Goal: Information Seeking & Learning: Understand process/instructions

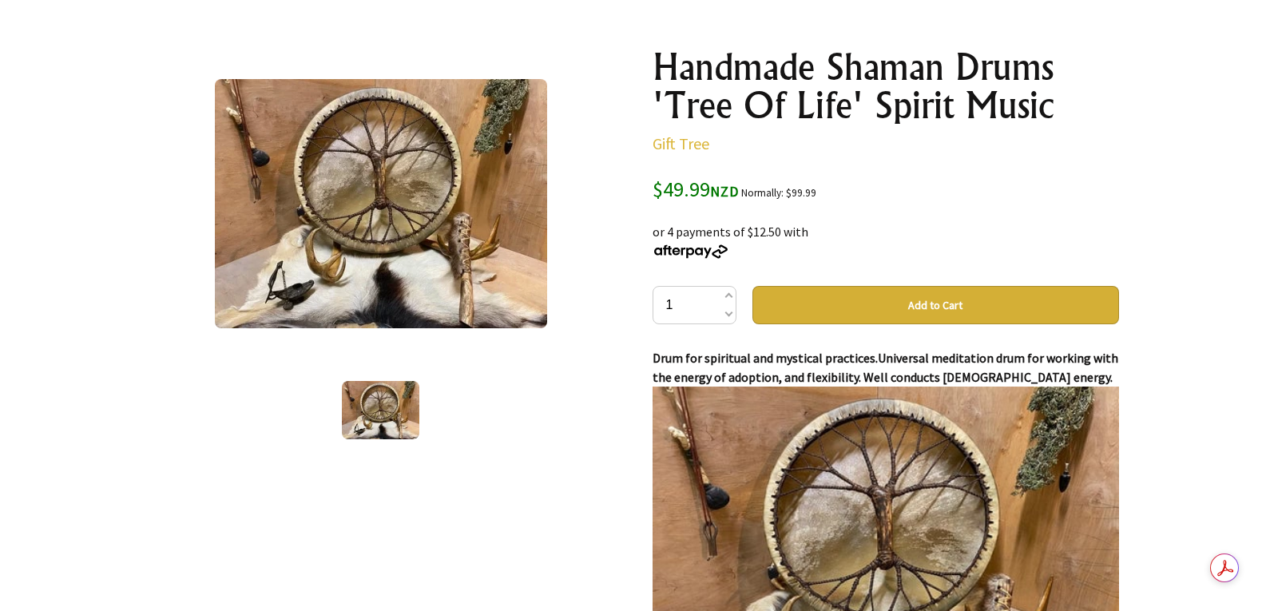
click at [361, 201] on img at bounding box center [381, 203] width 332 height 249
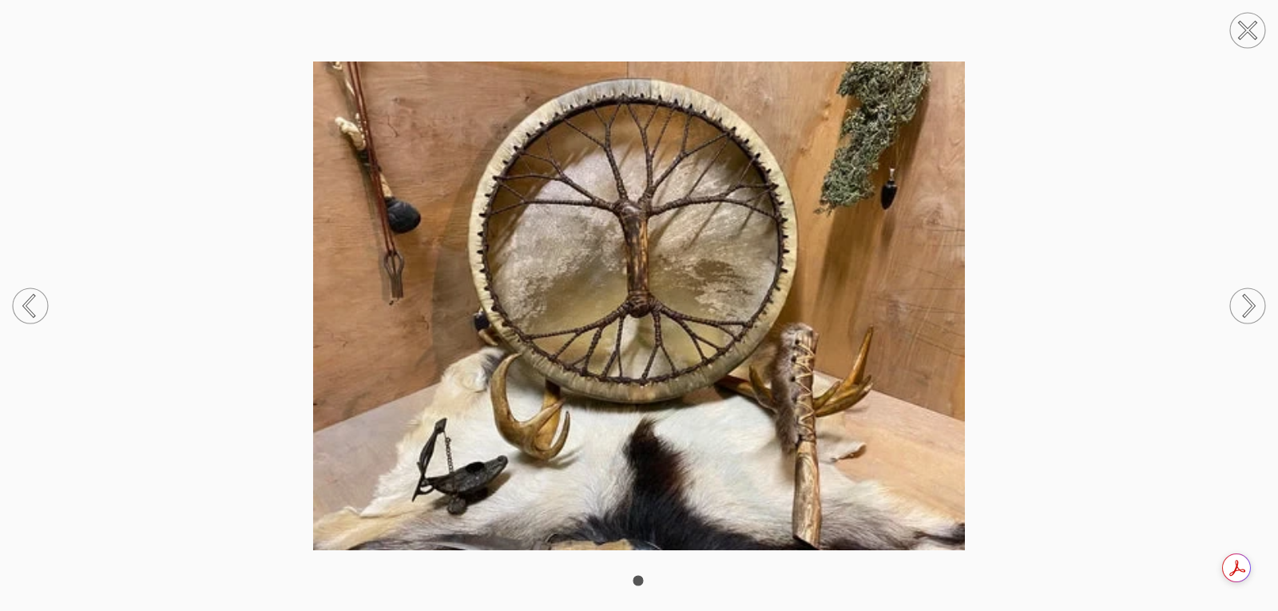
click at [1247, 304] on circle at bounding box center [1247, 305] width 35 height 35
click at [1246, 304] on circle at bounding box center [1247, 305] width 35 height 35
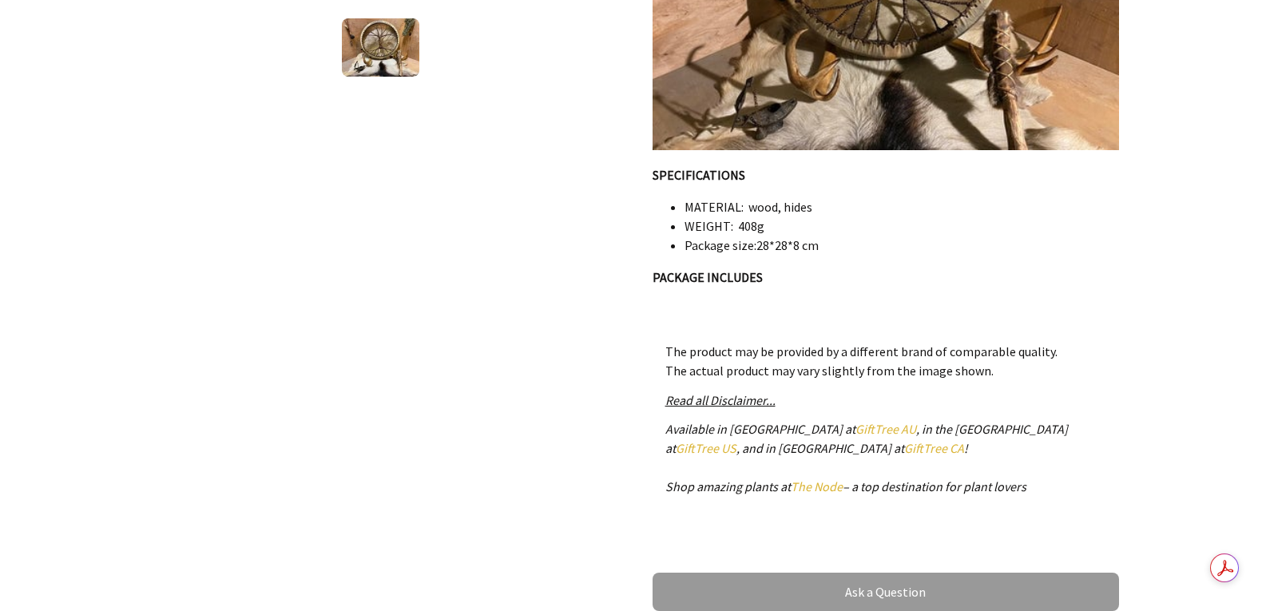
scroll to position [559, 0]
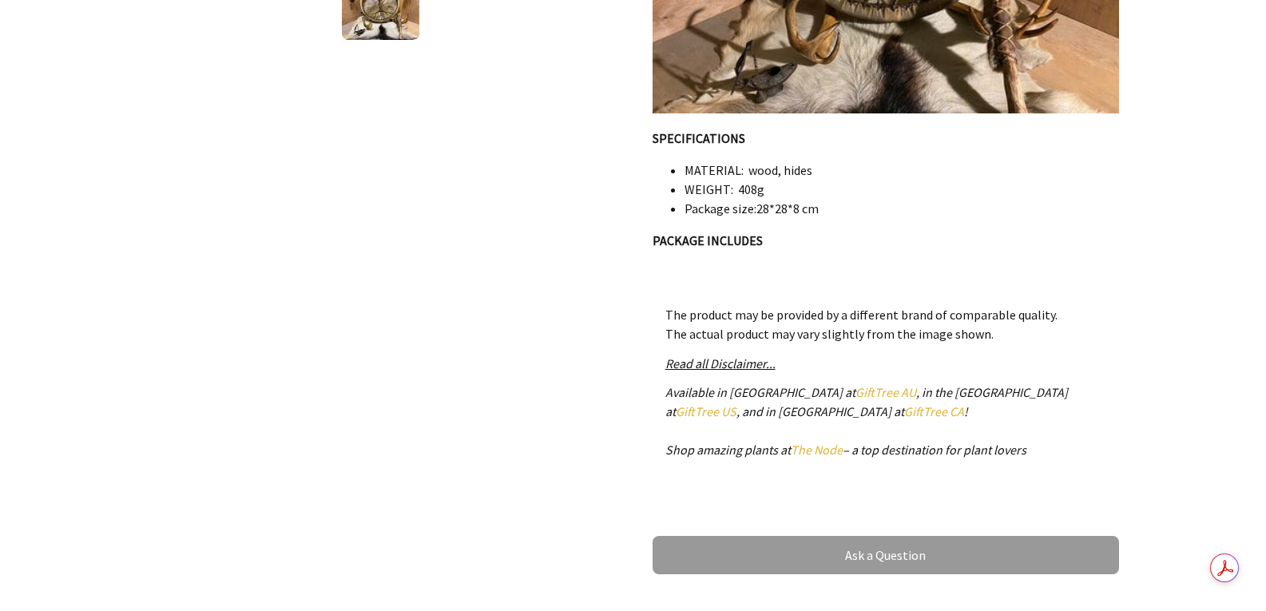
click at [751, 363] on em "Read all Disclaimer..." at bounding box center [720, 364] width 110 height 16
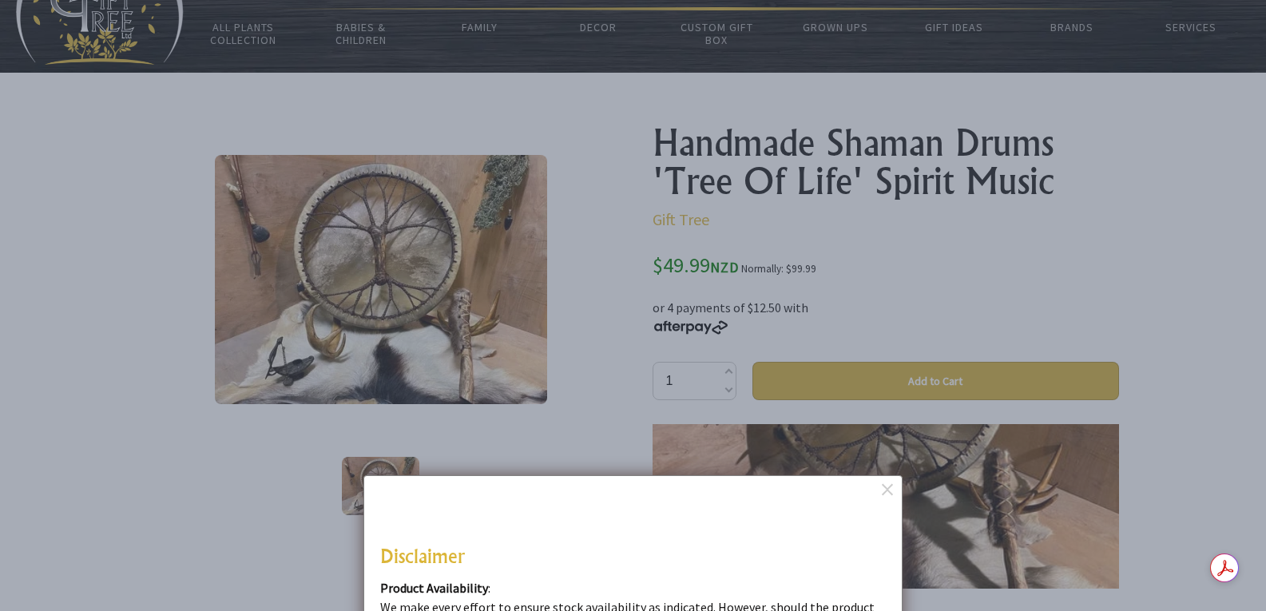
scroll to position [80, 0]
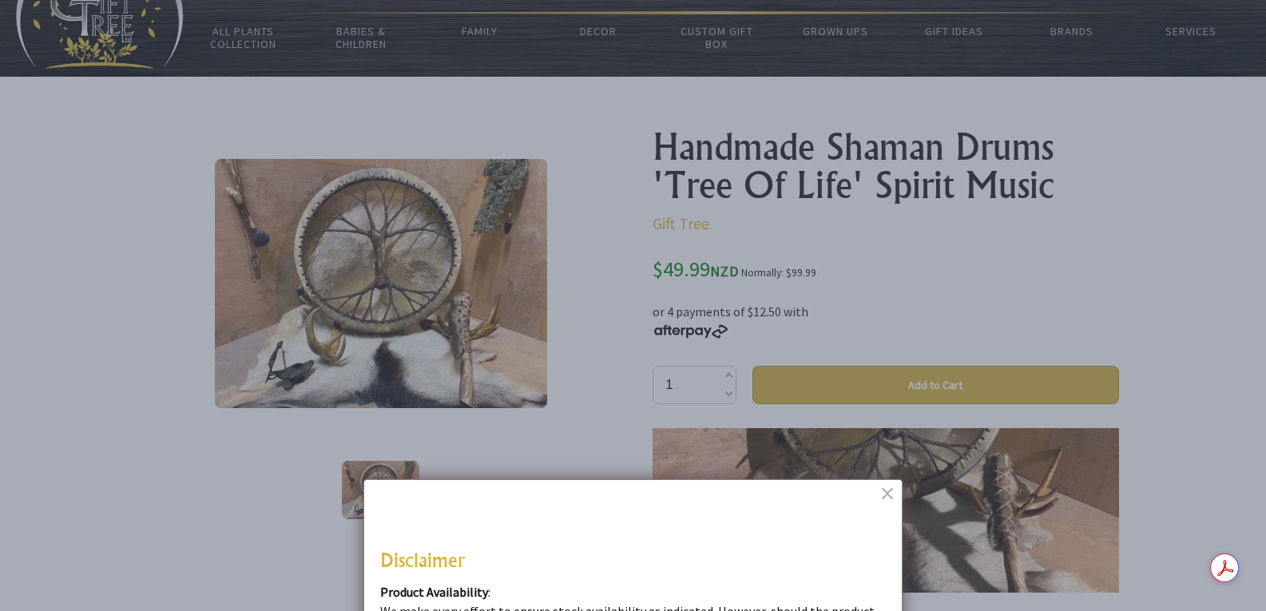
click at [889, 494] on dialogboxclose at bounding box center [889, 492] width 19 height 19
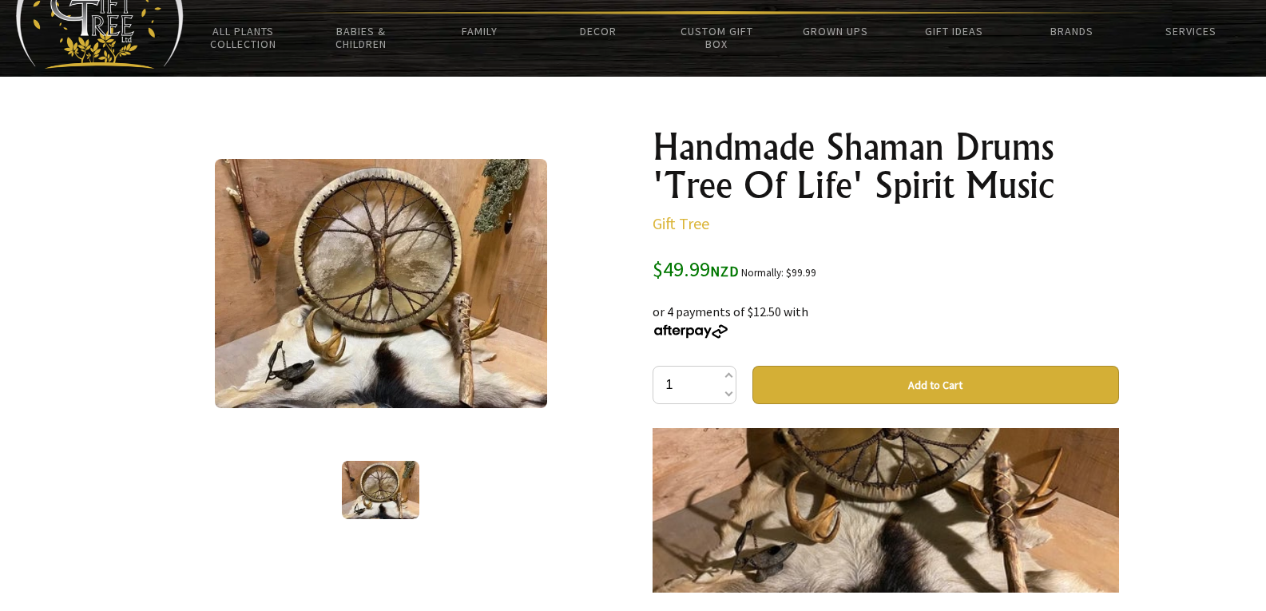
scroll to position [0, 0]
